Goal: Task Accomplishment & Management: Manage account settings

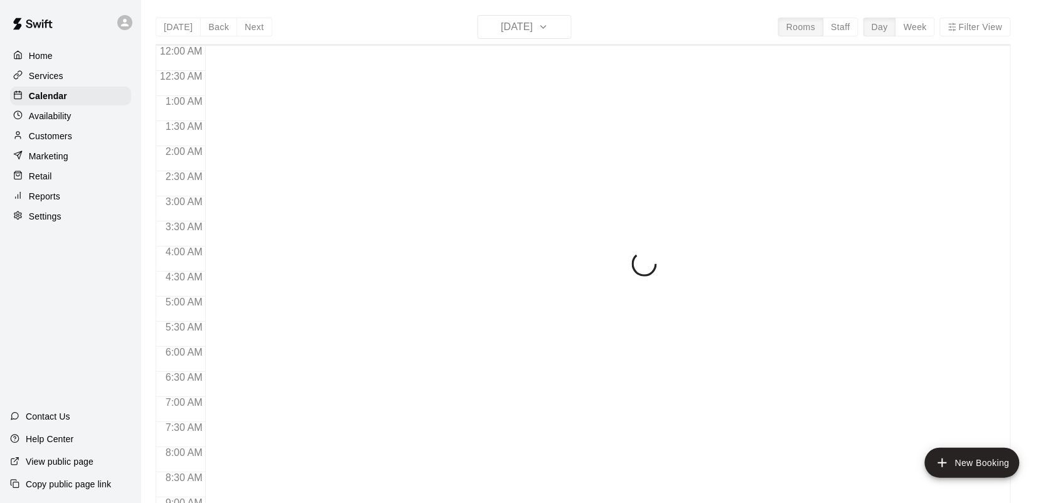
scroll to position [732, 0]
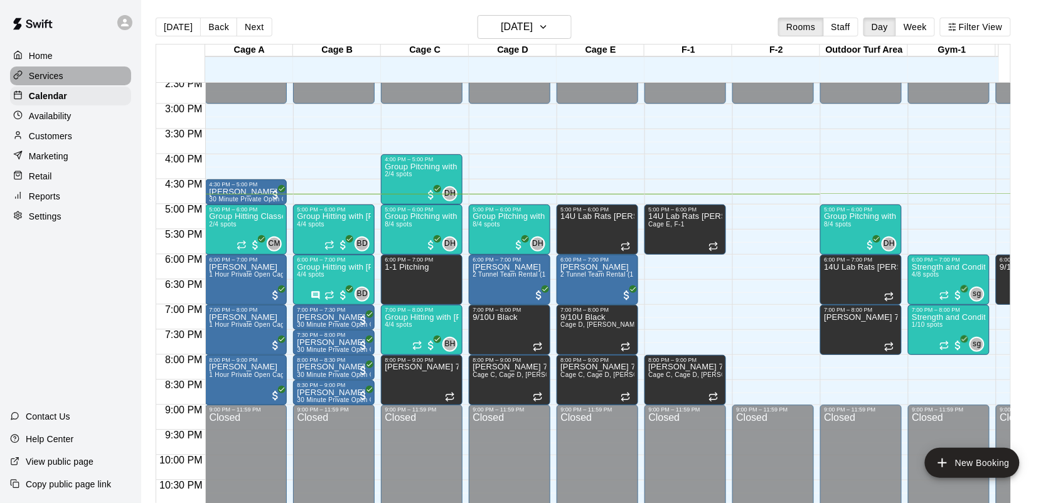
click at [66, 82] on div "Services" at bounding box center [70, 75] width 121 height 19
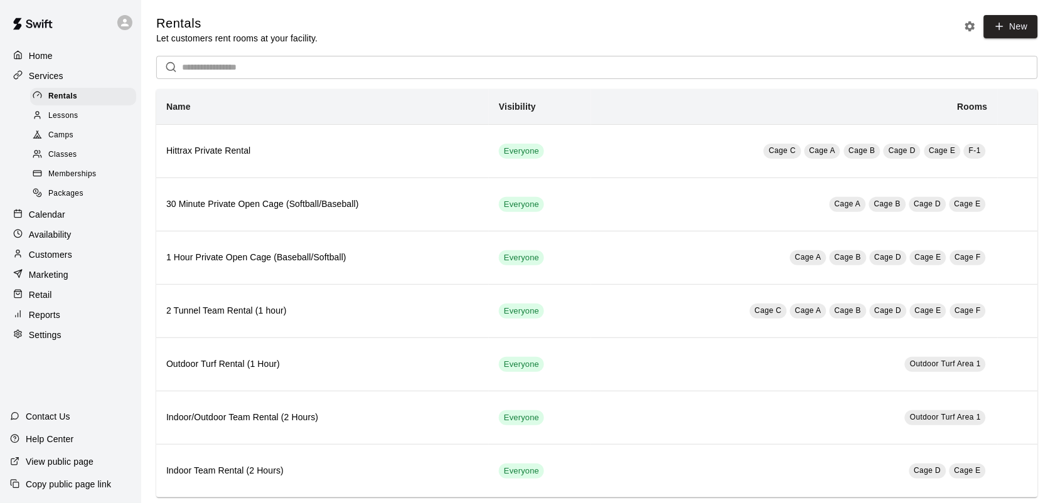
click at [88, 181] on span "Memberships" at bounding box center [72, 174] width 48 height 13
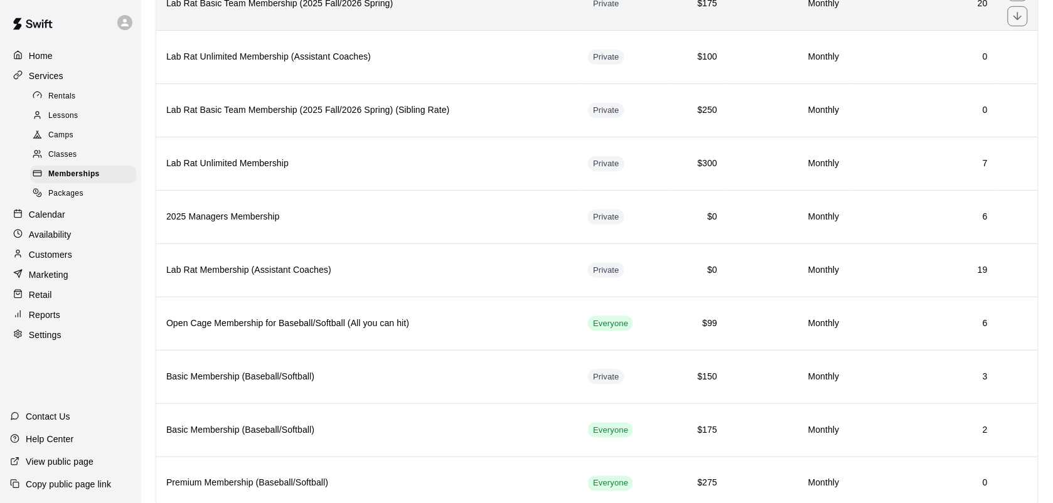
scroll to position [263, 0]
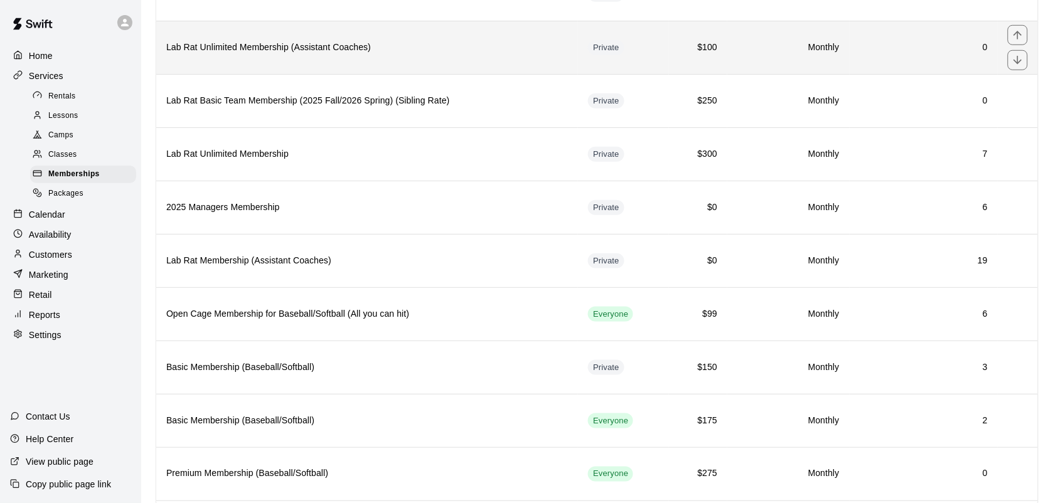
click at [302, 63] on th "Lab Rat Unlimited Membership (Assistant Coaches)" at bounding box center [367, 47] width 422 height 53
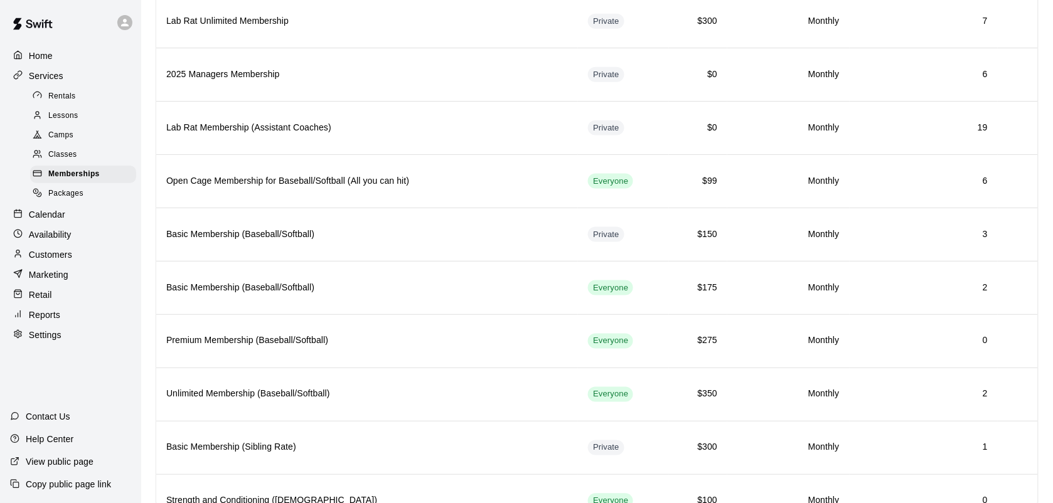
scroll to position [400, 0]
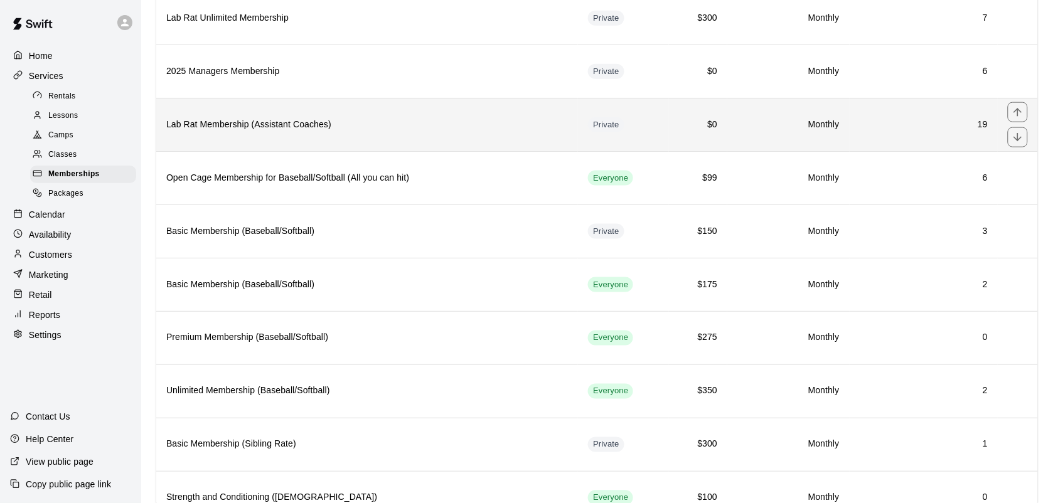
click at [315, 132] on h6 "Lab Rat Membership (Assistant Coaches)" at bounding box center [366, 125] width 401 height 14
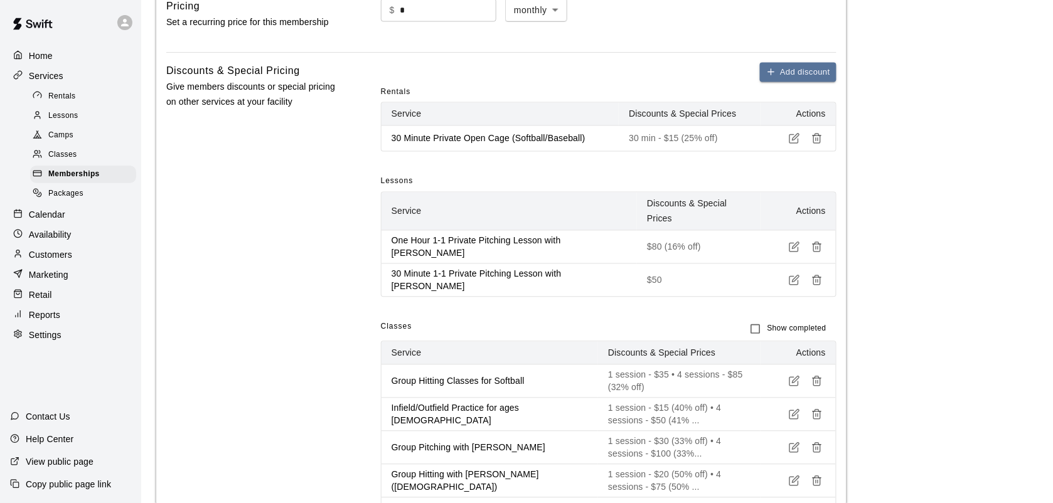
scroll to position [593, 0]
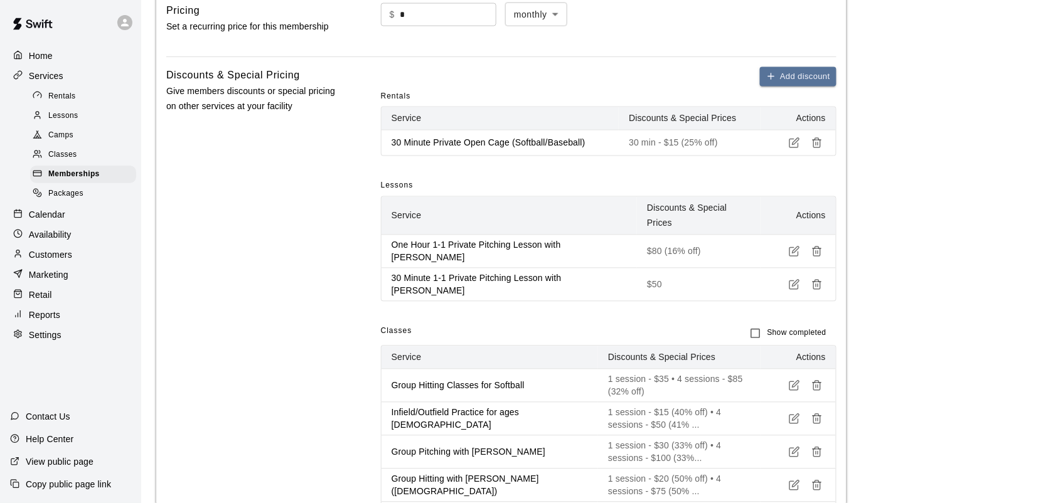
click at [792, 149] on icon "button" at bounding box center [794, 142] width 11 height 11
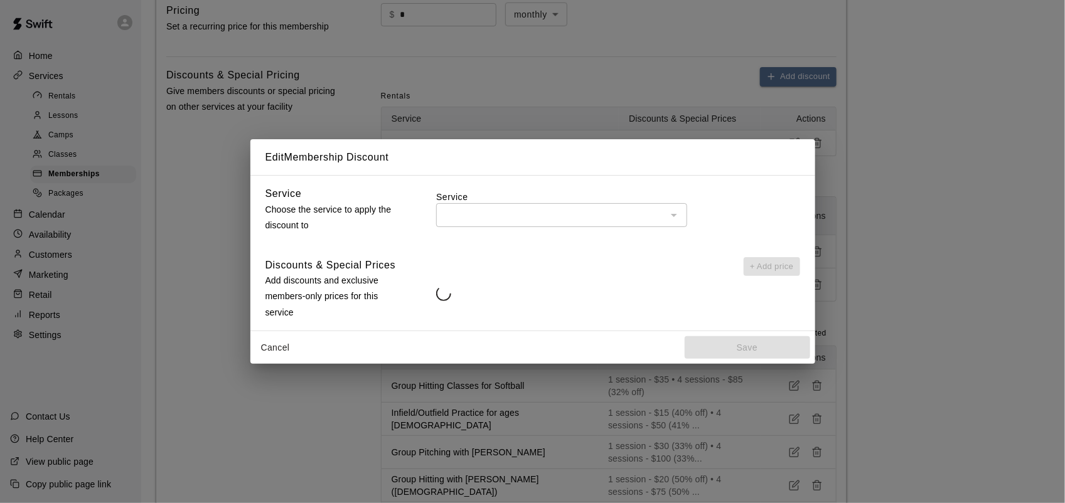
type input "**********"
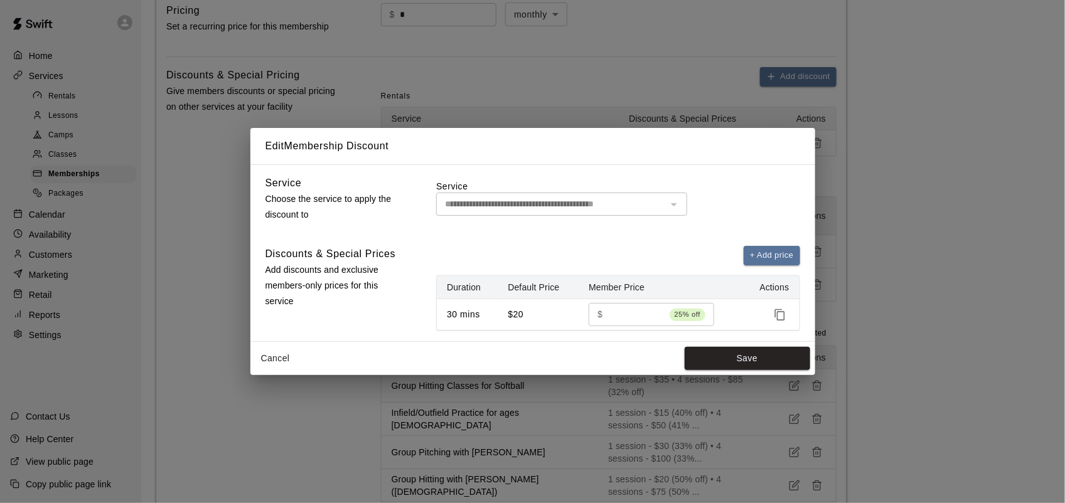
click at [691, 315] on span "25% off" at bounding box center [687, 314] width 36 height 13
click at [618, 314] on input "**" at bounding box center [636, 314] width 56 height 23
type input "*"
click at [738, 359] on button "Save" at bounding box center [746, 358] width 125 height 23
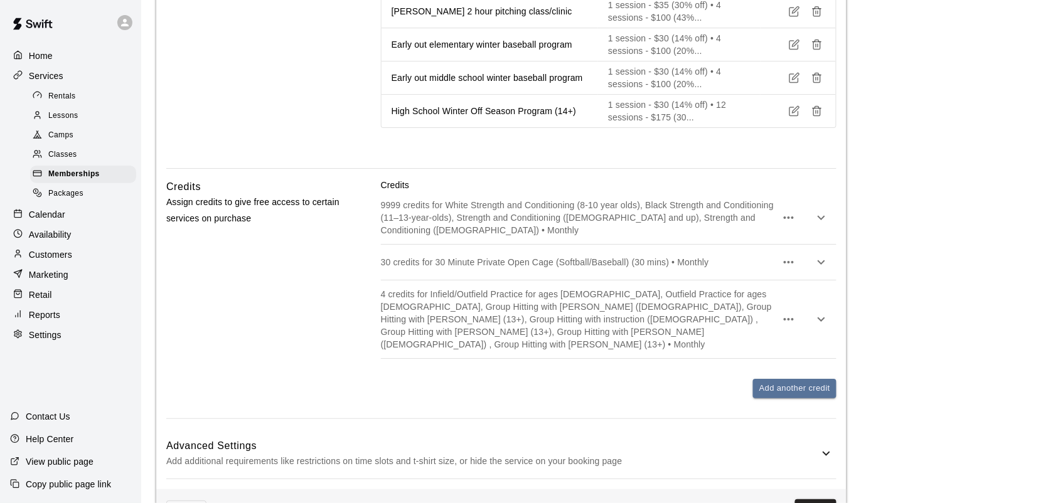
scroll to position [1195, 0]
click at [776, 377] on button "Add another credit" at bounding box center [794, 386] width 83 height 19
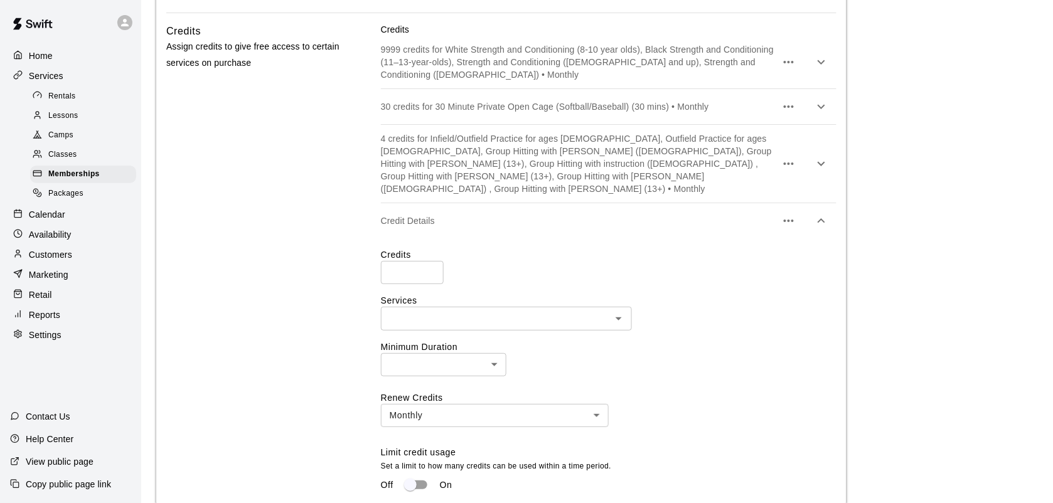
scroll to position [1349, 0]
click at [400, 260] on input "number" at bounding box center [412, 271] width 63 height 23
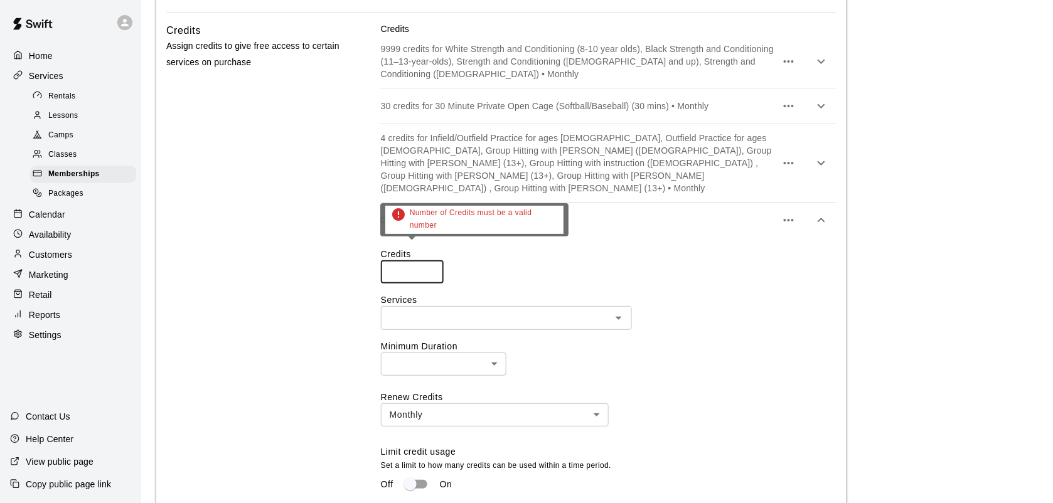
click at [432, 260] on input "*" at bounding box center [412, 271] width 63 height 23
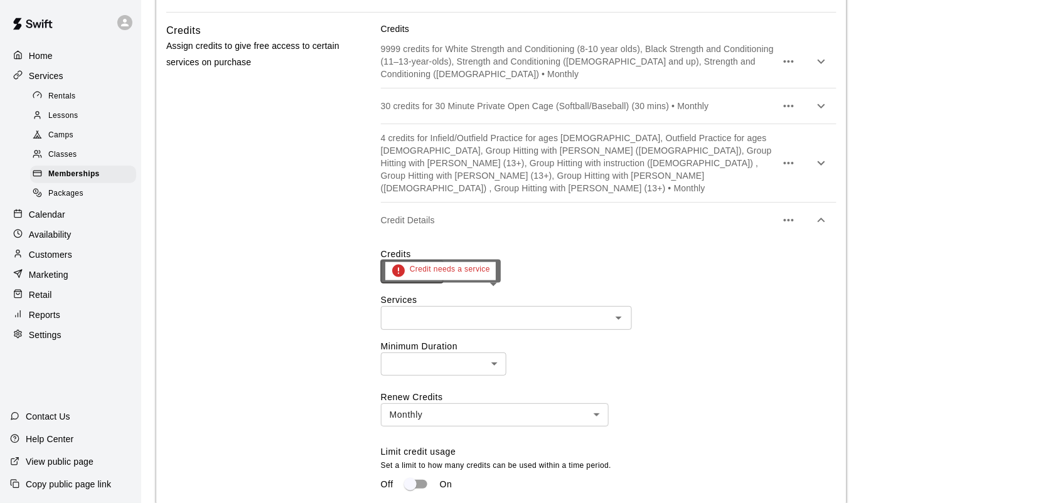
type input "***"
click at [425, 310] on input "text" at bounding box center [496, 318] width 223 height 16
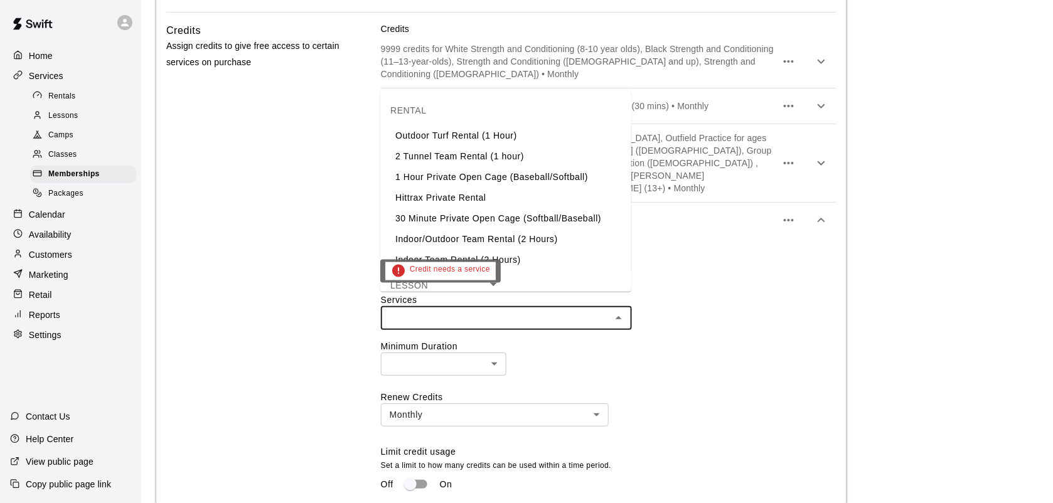
click at [615, 311] on icon "Close" at bounding box center [618, 318] width 15 height 15
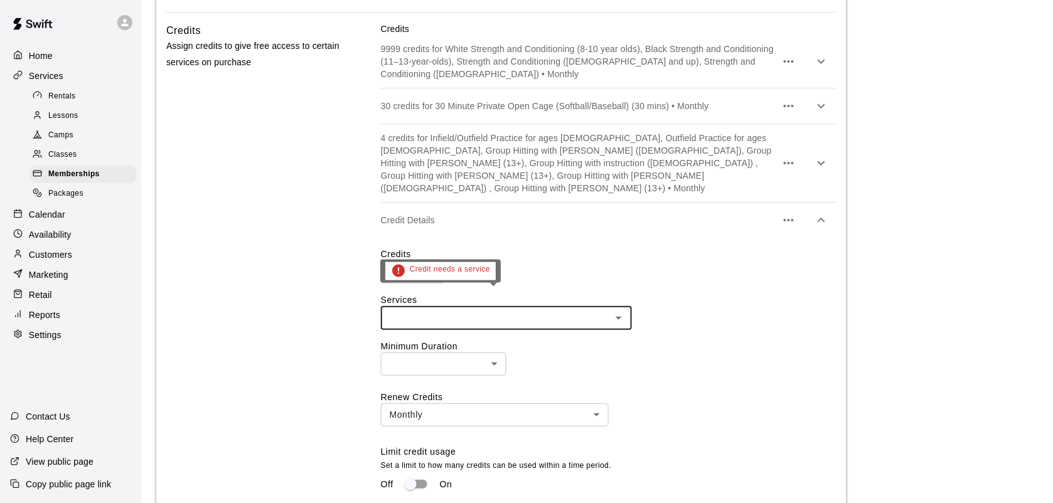
click at [615, 311] on icon "Open" at bounding box center [618, 318] width 15 height 15
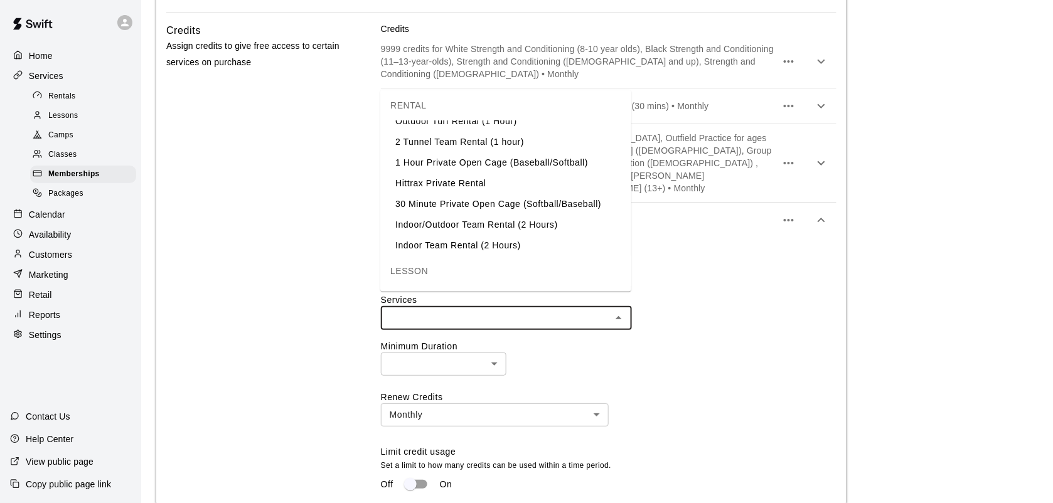
scroll to position [11, 0]
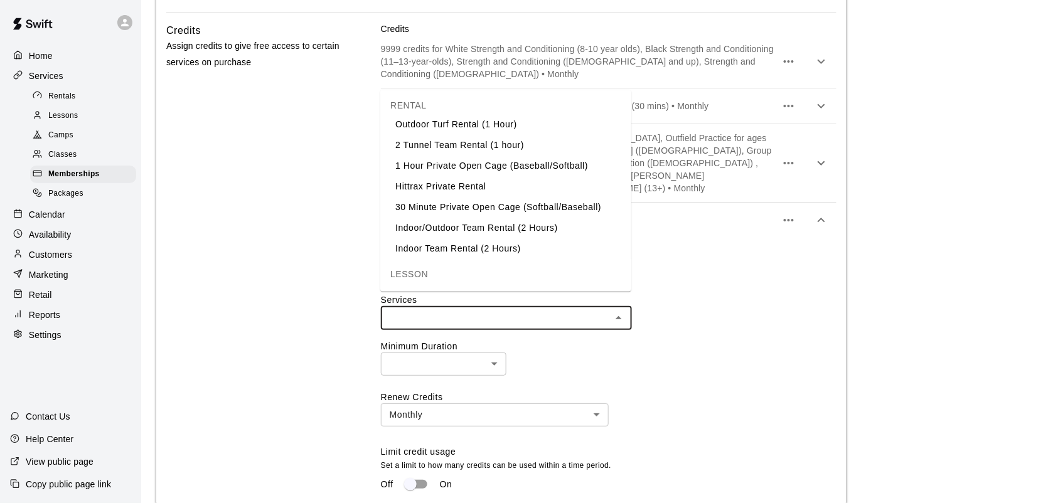
click at [546, 205] on li "30 Minute Private Open Cage (Softball/Baseball)" at bounding box center [505, 207] width 251 height 21
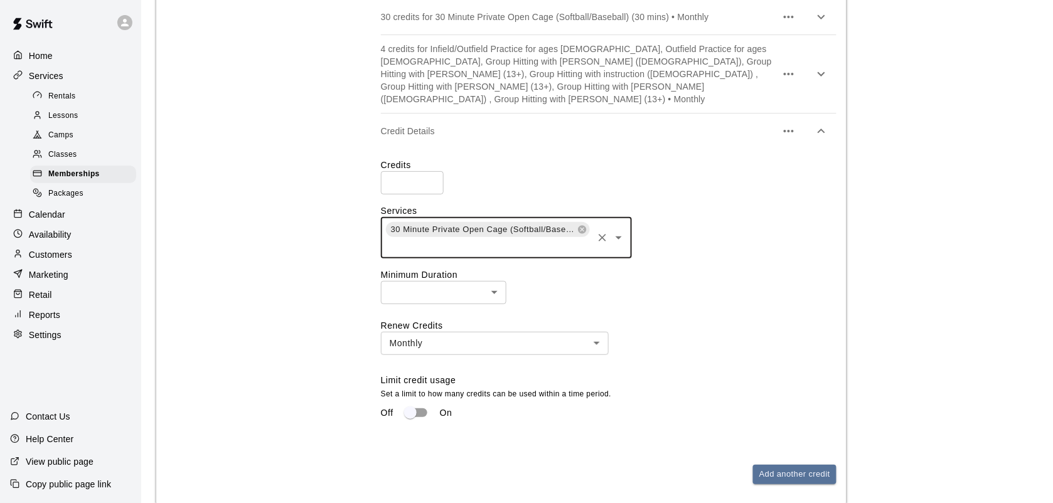
scroll to position [1446, 0]
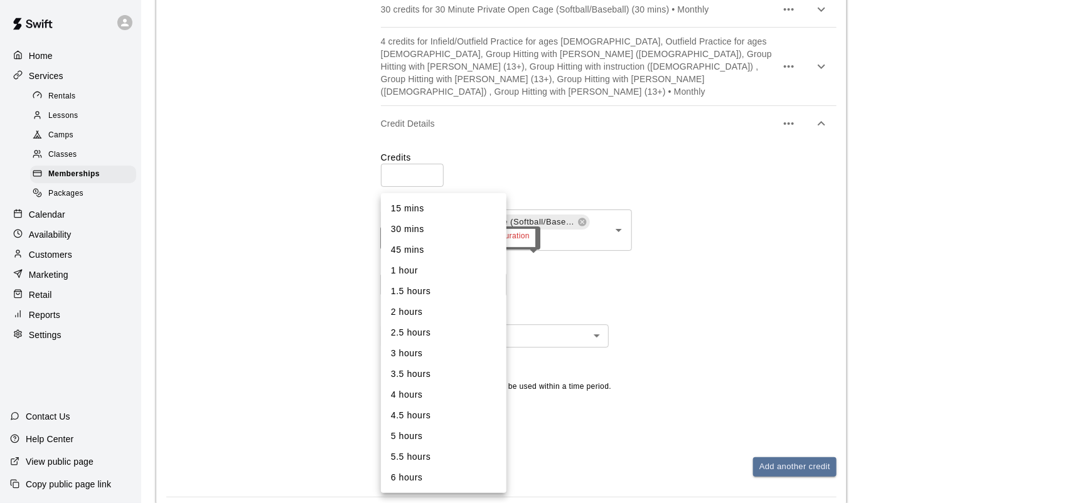
click at [405, 226] on li "30 mins" at bounding box center [443, 229] width 125 height 21
type input "**"
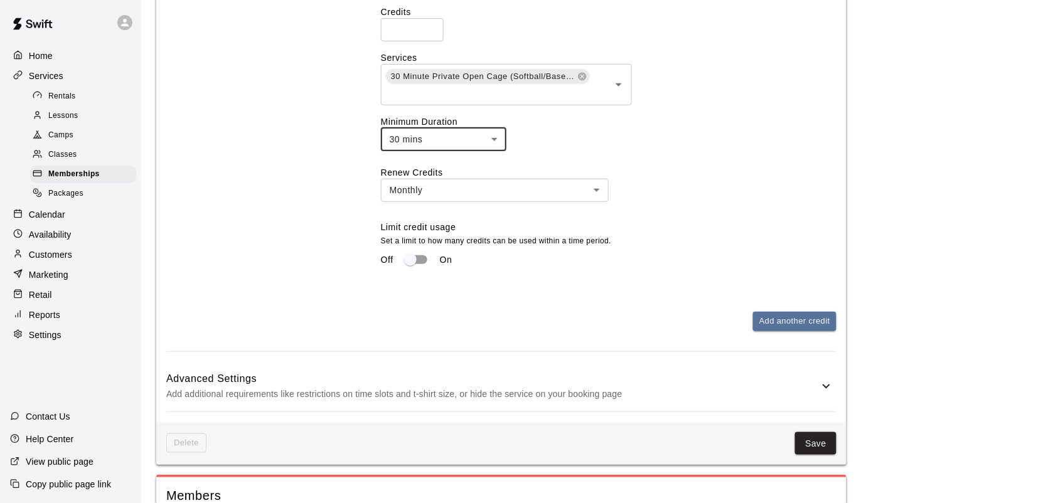
scroll to position [1600, 0]
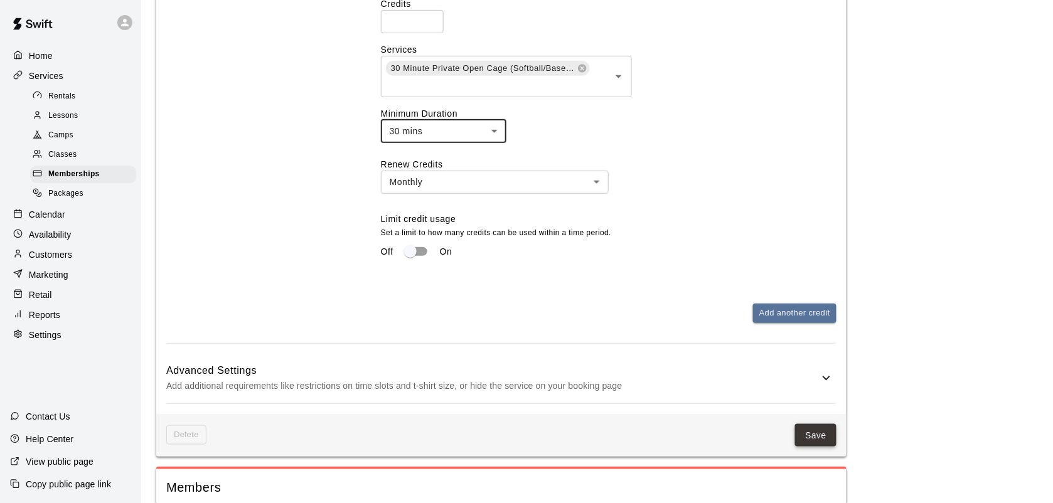
click at [814, 424] on button "Save" at bounding box center [815, 435] width 41 height 23
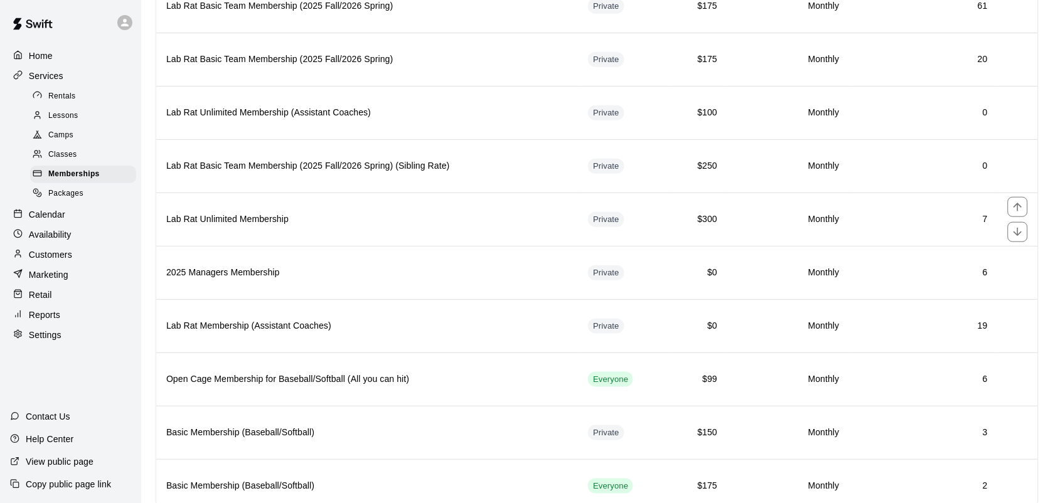
scroll to position [199, 0]
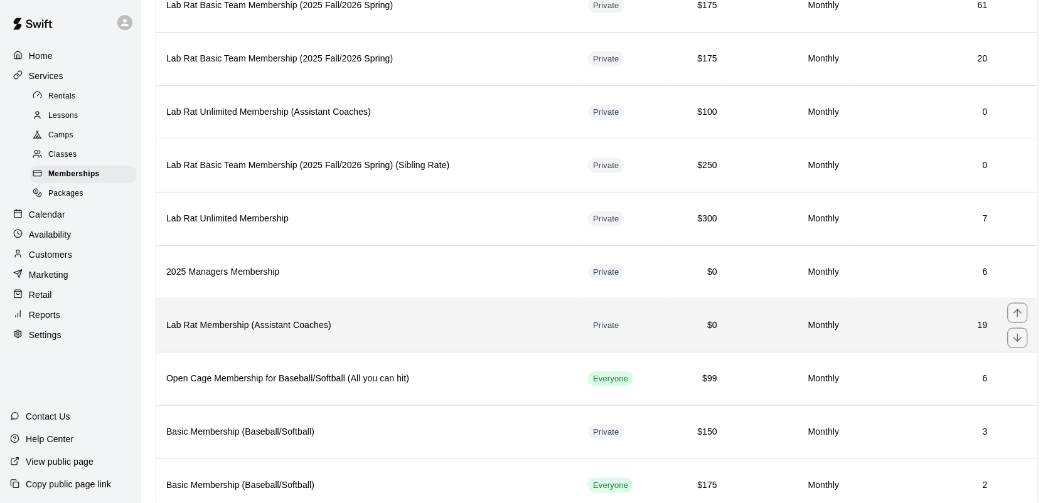
click at [332, 345] on th "Lab Rat Membership (Assistant Coaches)" at bounding box center [367, 325] width 422 height 53
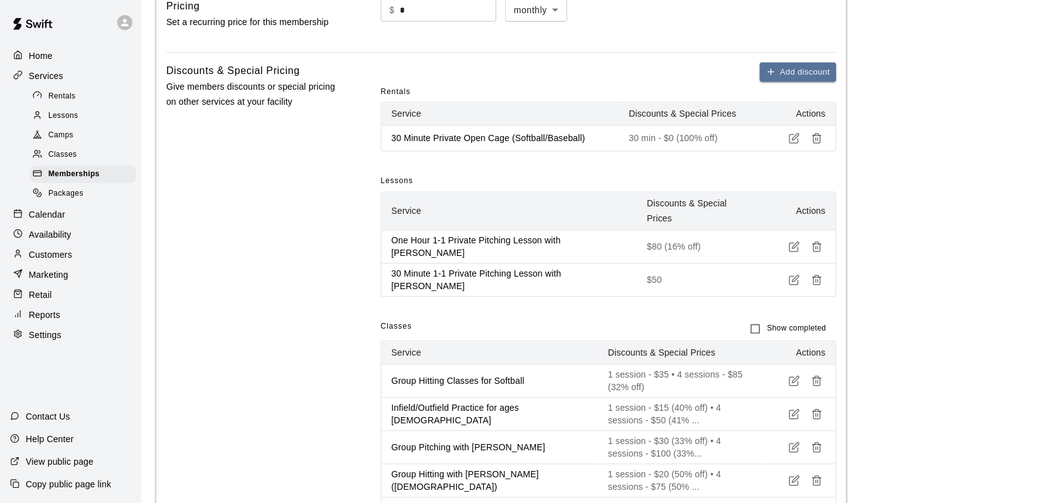
scroll to position [610, 0]
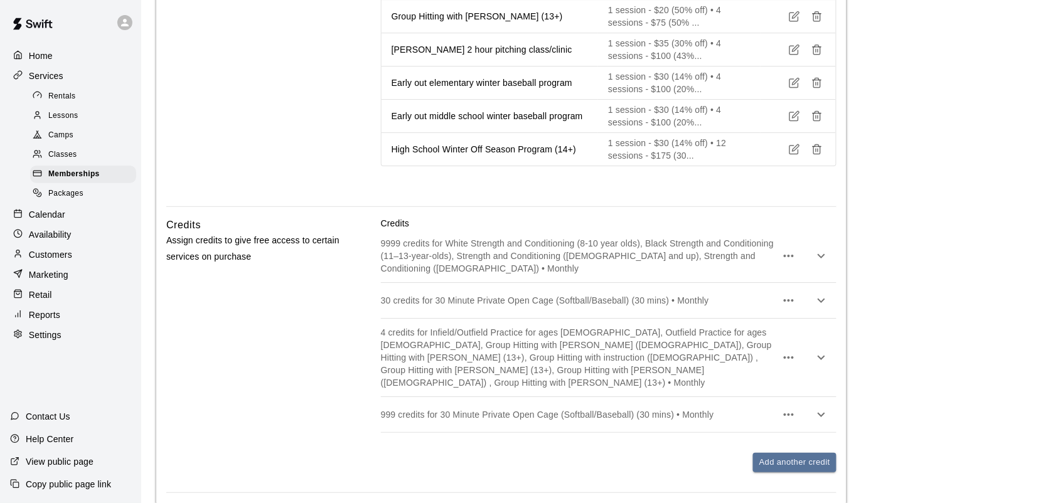
scroll to position [1156, 0]
click at [48, 216] on p "Calendar" at bounding box center [47, 214] width 36 height 13
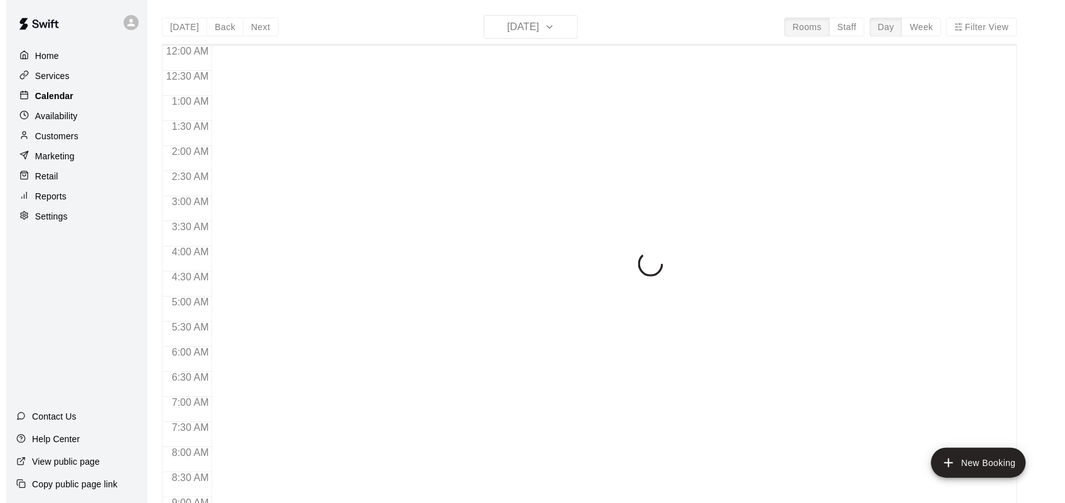
scroll to position [732, 0]
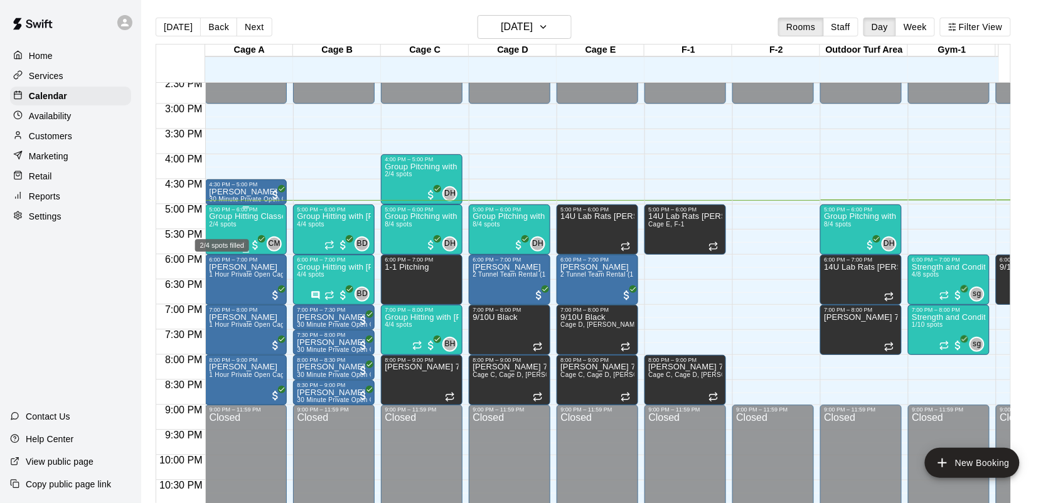
click at [237, 225] on span "2/4 spots" at bounding box center [223, 224] width 28 height 7
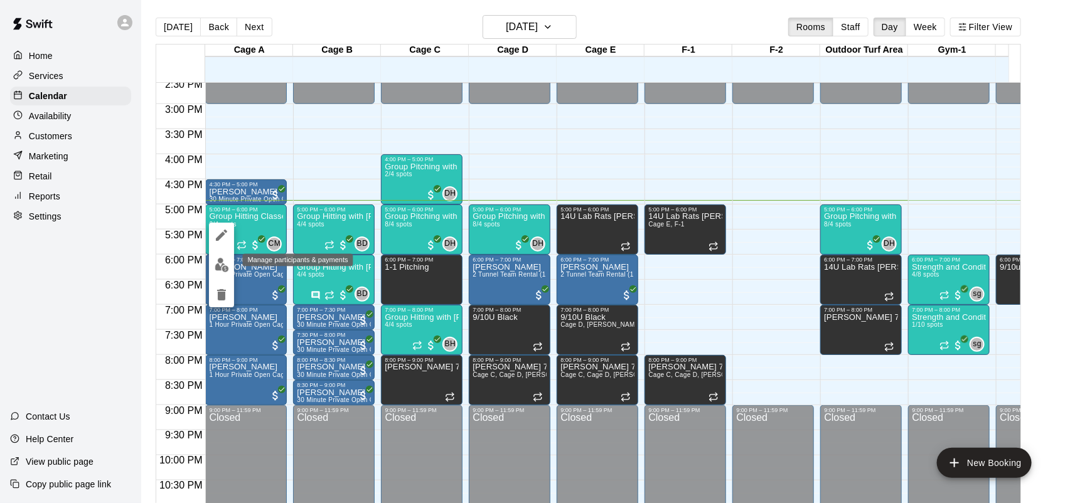
click at [220, 265] on img "edit" at bounding box center [222, 265] width 14 height 14
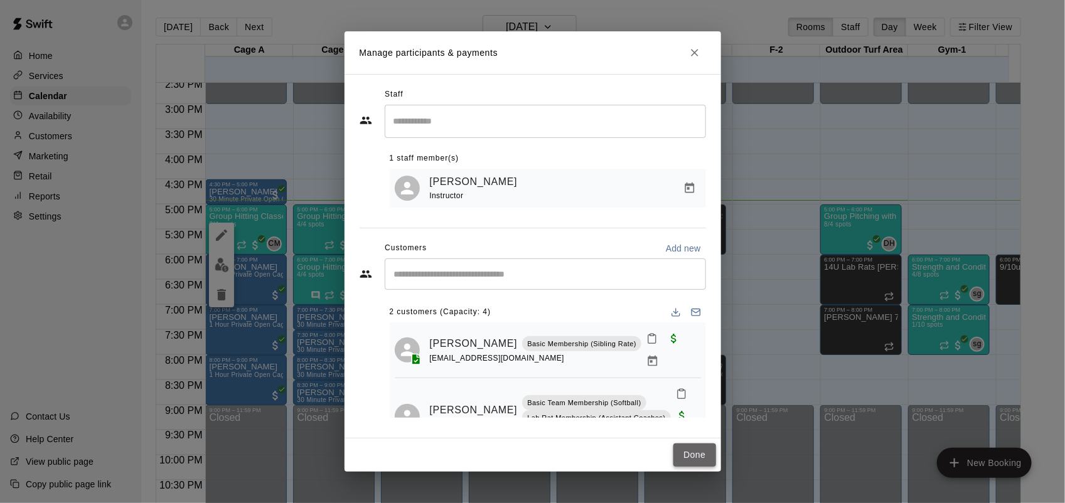
click at [695, 458] on button "Done" at bounding box center [694, 455] width 42 height 23
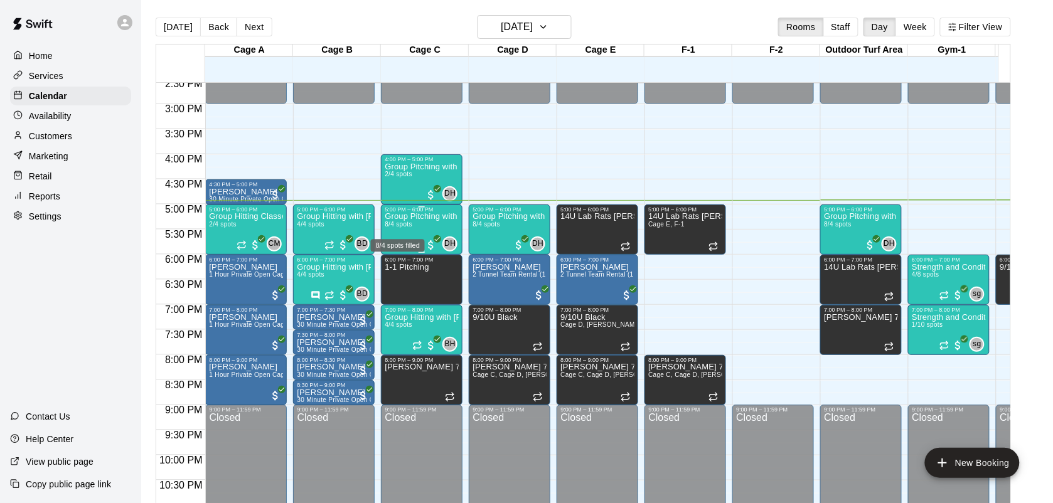
click at [402, 226] on span "8/4 spots" at bounding box center [399, 224] width 28 height 7
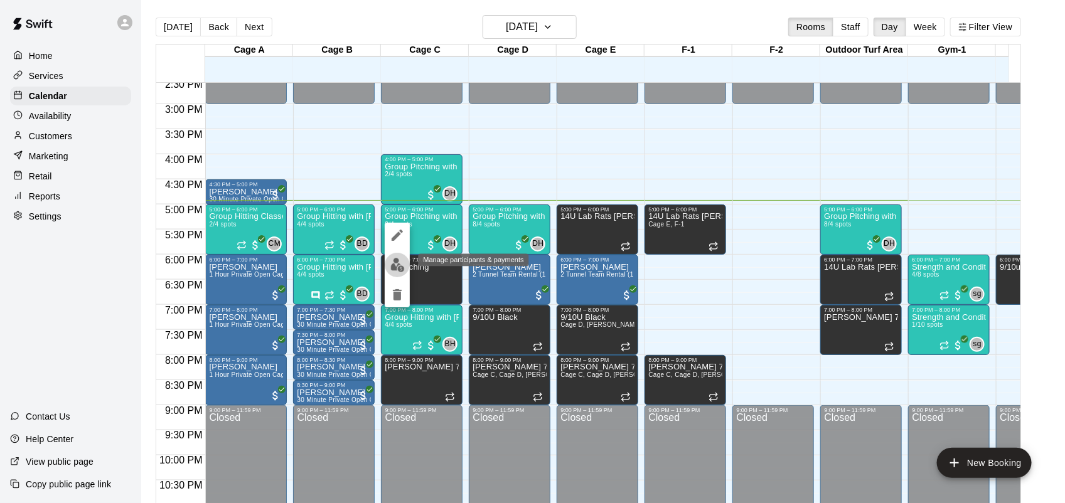
click at [400, 265] on img "edit" at bounding box center [397, 265] width 14 height 14
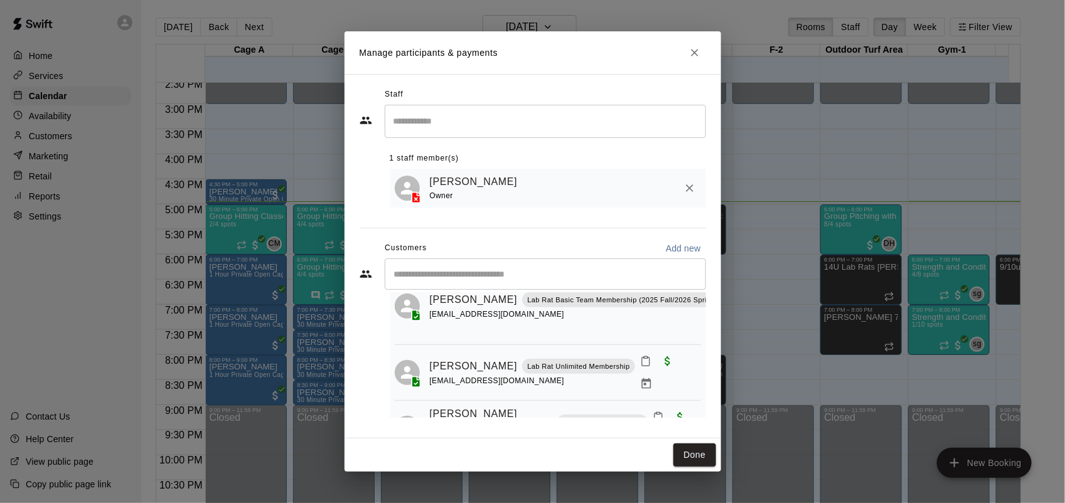
scroll to position [358, 0]
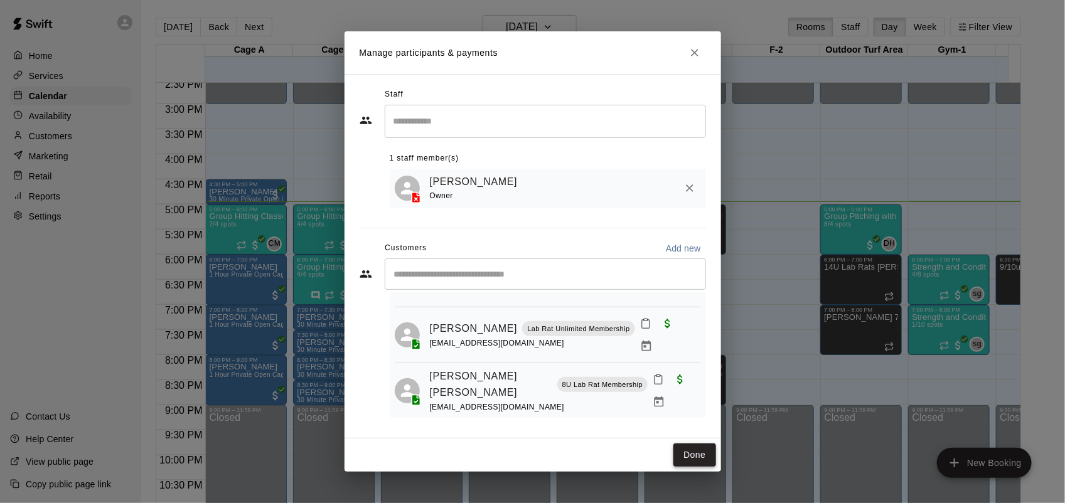
click at [698, 465] on button "Done" at bounding box center [694, 455] width 42 height 23
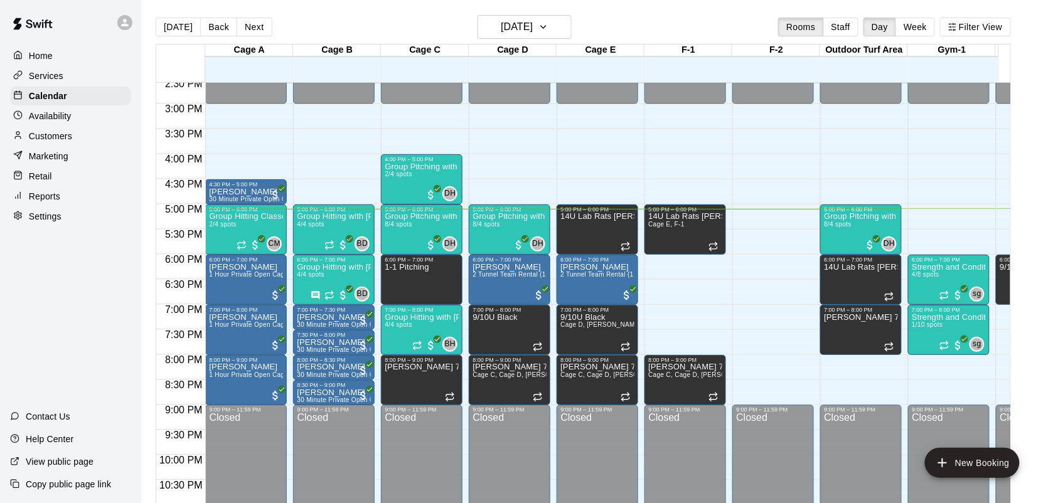
click at [400, 267] on p "1-1 Pitching" at bounding box center [407, 267] width 44 height 0
